Goal: Navigation & Orientation: Understand site structure

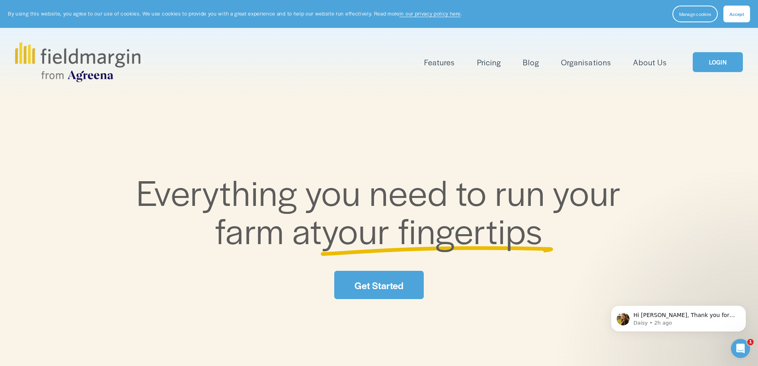
click at [711, 64] on link "LOGIN" at bounding box center [718, 62] width 50 height 20
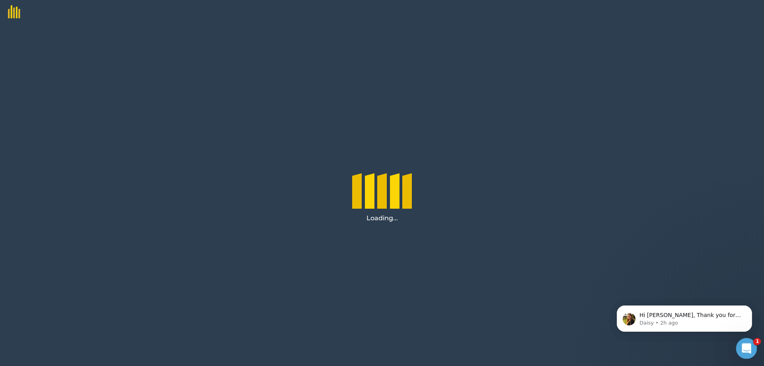
click at [746, 342] on icon "Open Intercom Messenger" at bounding box center [745, 347] width 13 height 13
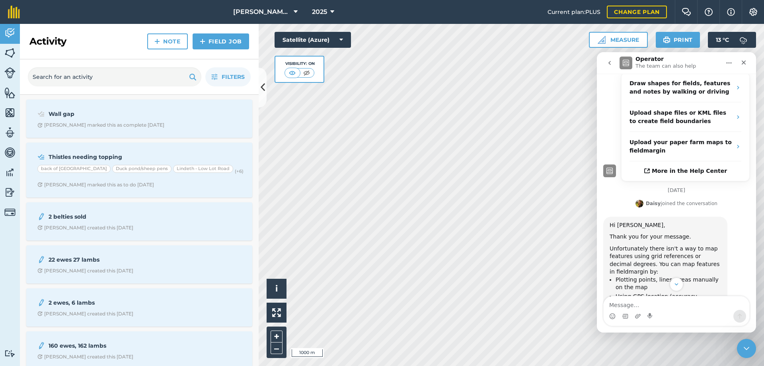
scroll to position [336, 0]
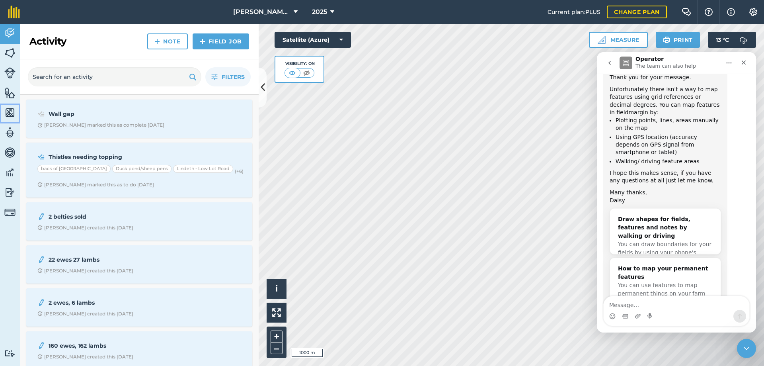
click at [6, 112] on img at bounding box center [9, 113] width 11 height 12
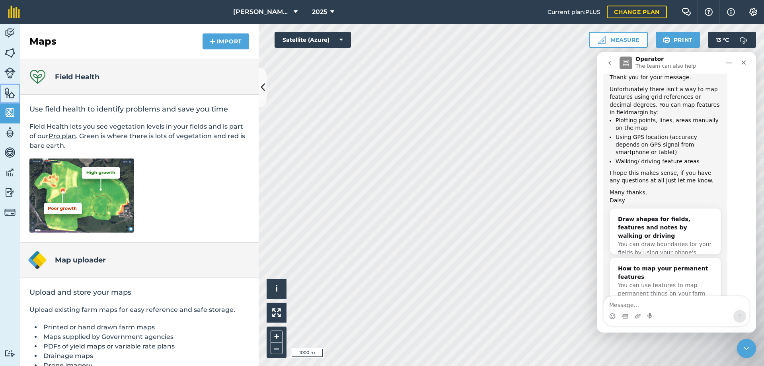
click at [12, 93] on img at bounding box center [9, 93] width 11 height 12
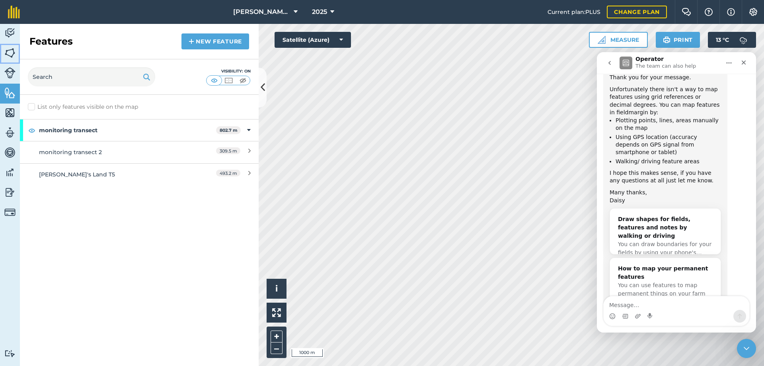
click at [8, 56] on img at bounding box center [9, 53] width 11 height 12
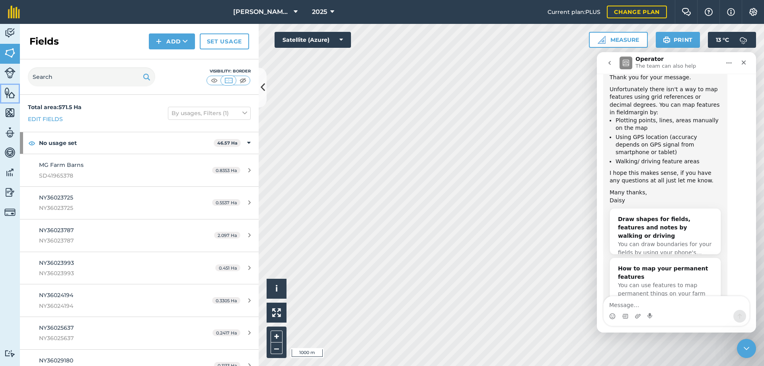
click at [6, 91] on img at bounding box center [9, 93] width 11 height 12
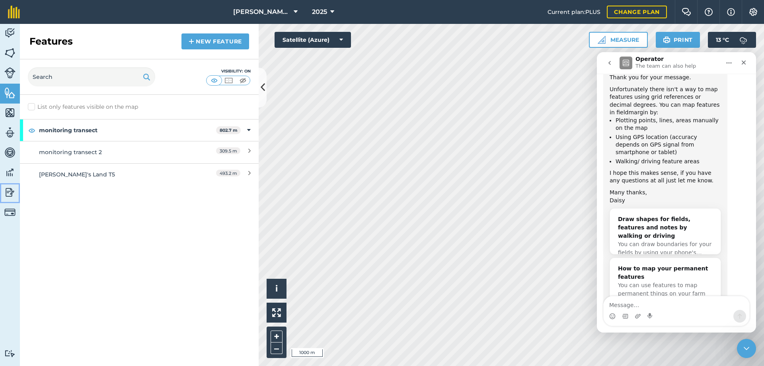
click at [8, 193] on img at bounding box center [9, 192] width 11 height 12
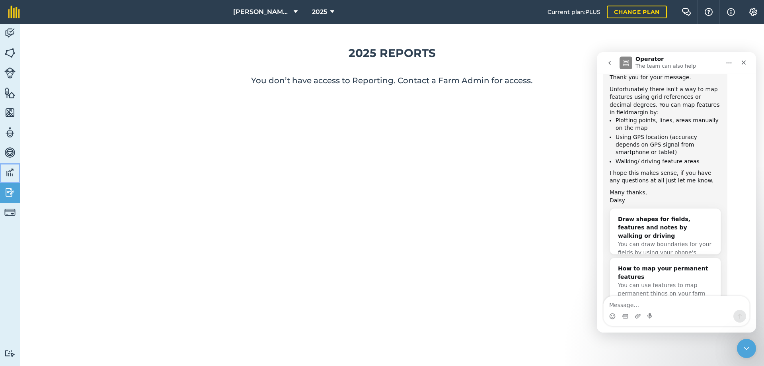
click at [8, 176] on img at bounding box center [9, 172] width 11 height 12
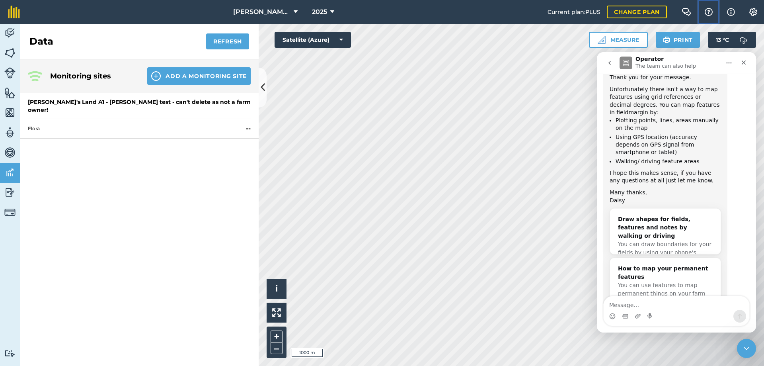
click at [708, 11] on img at bounding box center [709, 12] width 10 height 8
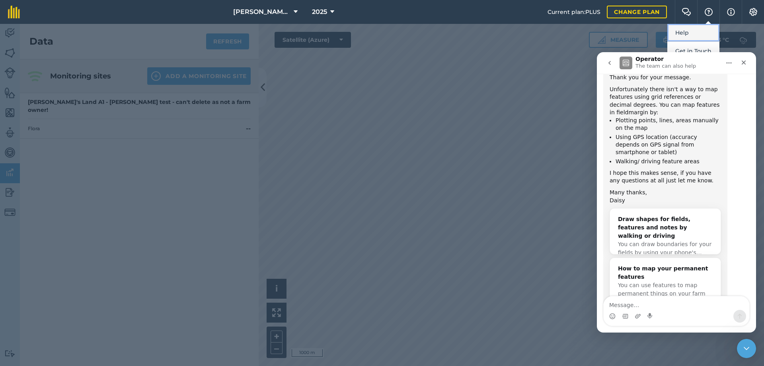
click at [687, 33] on link "Help" at bounding box center [693, 33] width 52 height 18
